Goal: Transaction & Acquisition: Purchase product/service

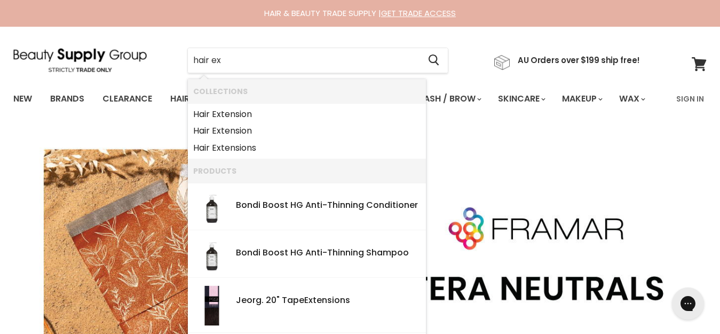
type input "[MEDICAL_DATA]"
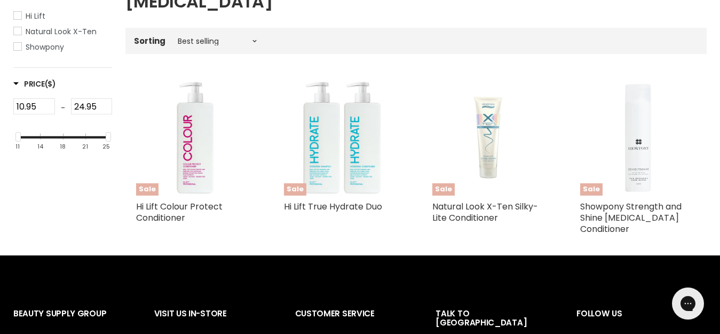
scroll to position [107, 0]
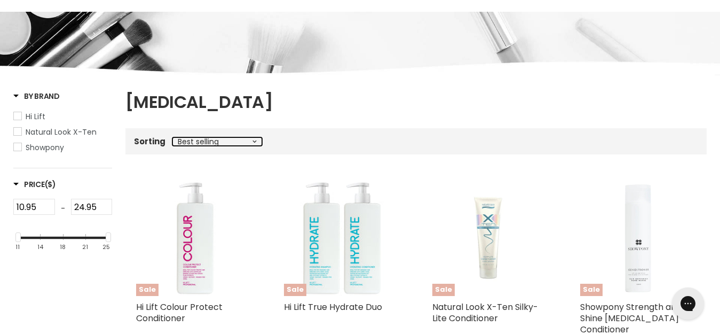
click at [250, 146] on select "Best selling Featured Alphabetically, A-Z Alphabetically, Z-A Price, low to hig…" at bounding box center [217, 141] width 90 height 9
select select "title-ascending"
click at [172, 146] on select "Best selling Featured Alphabetically, A-Z Alphabetically, Z-A Price, low to hig…" at bounding box center [217, 141] width 90 height 9
select select "title-ascending"
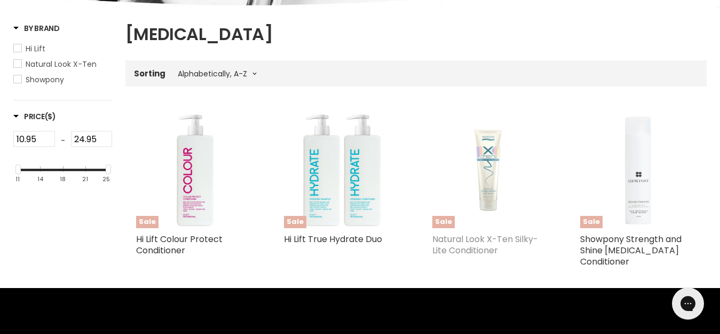
scroll to position [267, 0]
